Goal: Transaction & Acquisition: Download file/media

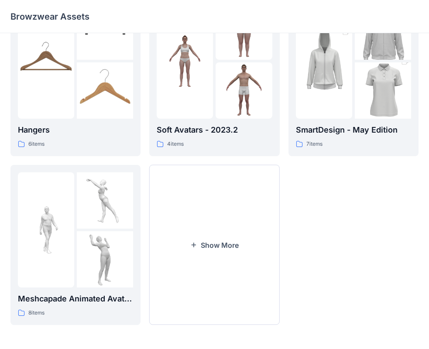
scroll to position [217, 0]
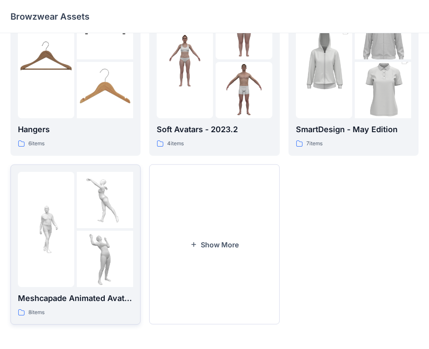
click at [51, 195] on div at bounding box center [46, 229] width 56 height 115
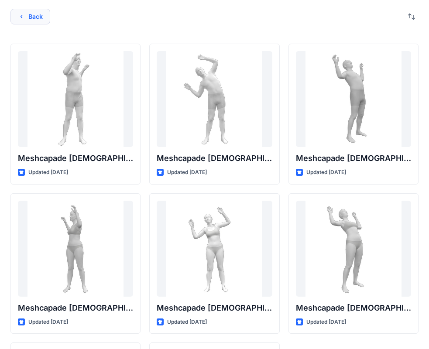
click at [16, 22] on button "Back" at bounding box center [30, 17] width 40 height 16
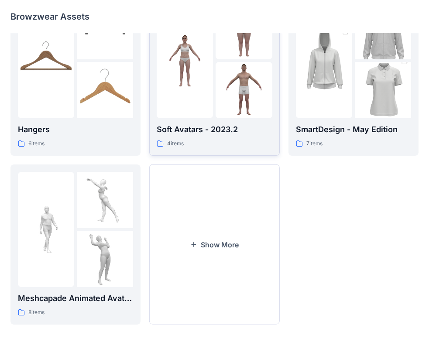
click at [199, 107] on div at bounding box center [185, 60] width 56 height 115
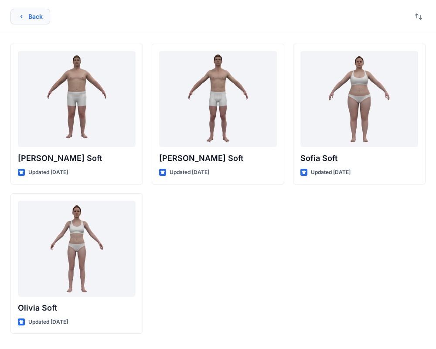
drag, startPoint x: 239, startPoint y: 7, endPoint x: 46, endPoint y: 18, distance: 193.2
click at [46, 18] on div "Back" at bounding box center [218, 16] width 436 height 33
click at [24, 15] on icon "button" at bounding box center [21, 16] width 7 height 7
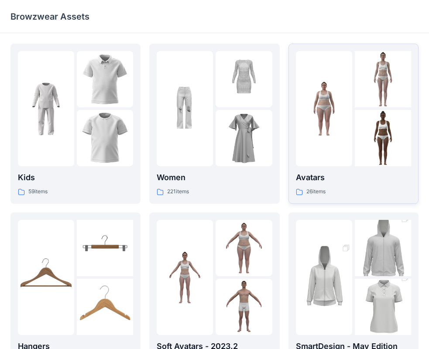
click at [333, 75] on div at bounding box center [324, 108] width 56 height 115
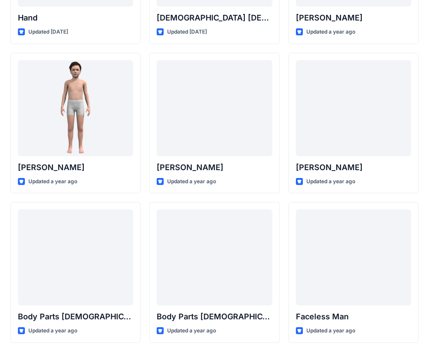
scroll to position [175, 0]
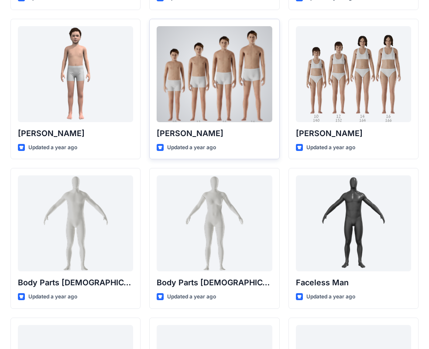
click at [221, 79] on div at bounding box center [214, 74] width 115 height 96
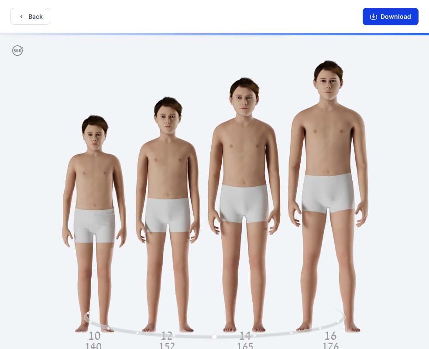
click at [381, 15] on button "Download" at bounding box center [391, 16] width 56 height 17
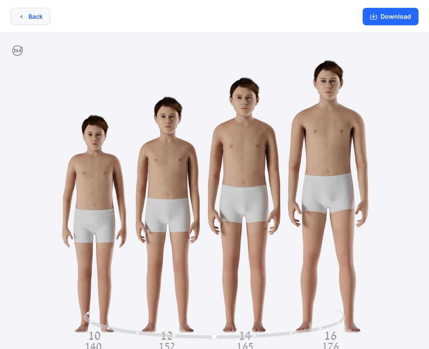
click at [23, 18] on icon "button" at bounding box center [21, 16] width 7 height 7
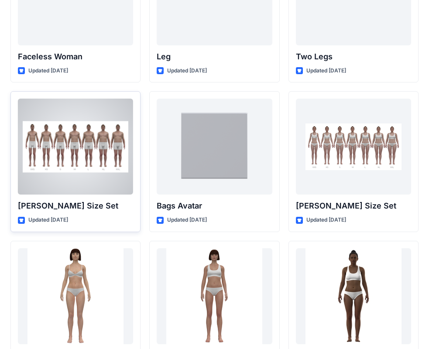
scroll to position [923, 0]
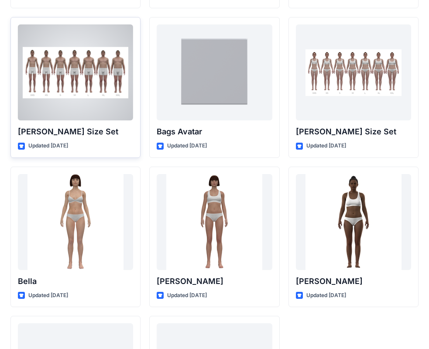
click at [94, 83] on div at bounding box center [75, 72] width 115 height 96
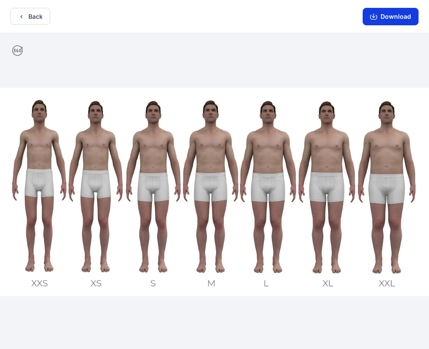
click at [389, 17] on button "Download" at bounding box center [391, 16] width 56 height 17
click at [43, 21] on button "Back" at bounding box center [30, 16] width 40 height 17
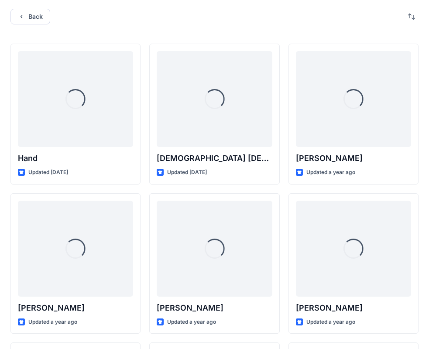
scroll to position [923, 0]
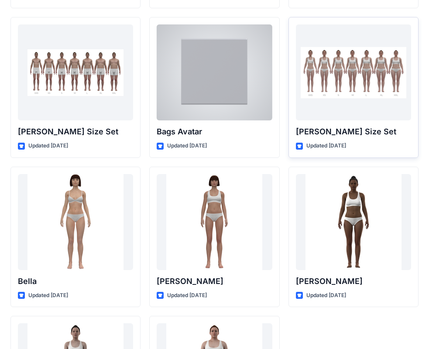
click at [327, 69] on div at bounding box center [353, 72] width 115 height 96
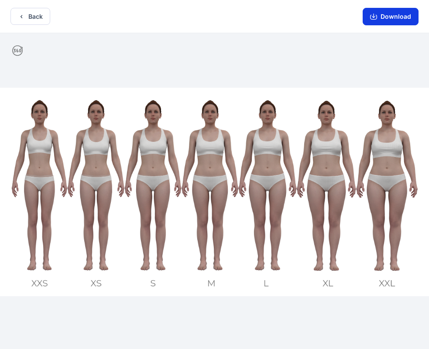
click at [394, 18] on button "Download" at bounding box center [391, 16] width 56 height 17
